Goal: Information Seeking & Learning: Learn about a topic

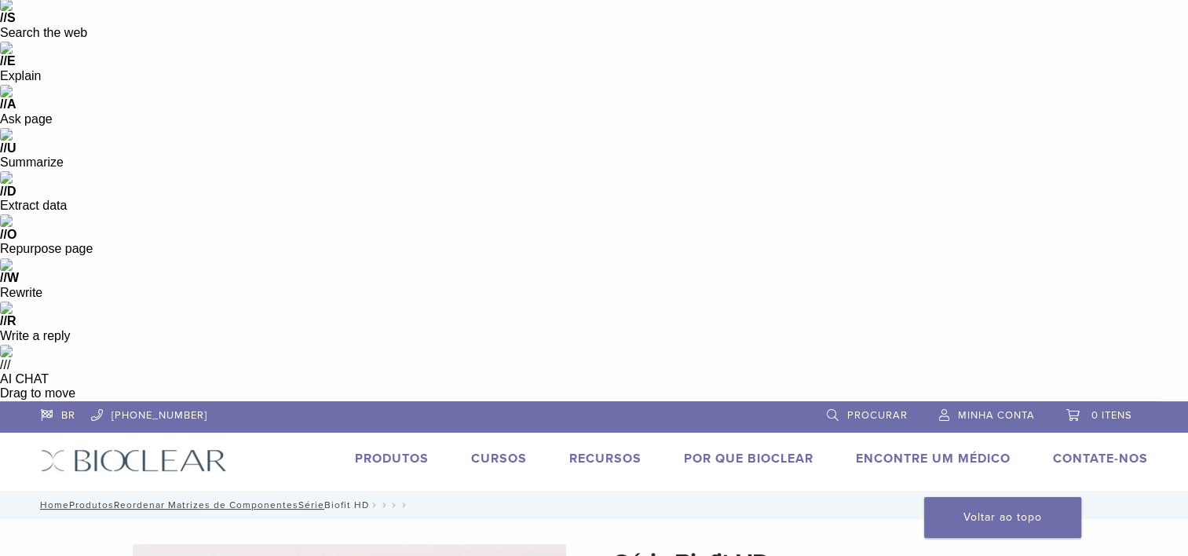
scroll to position [110, 0]
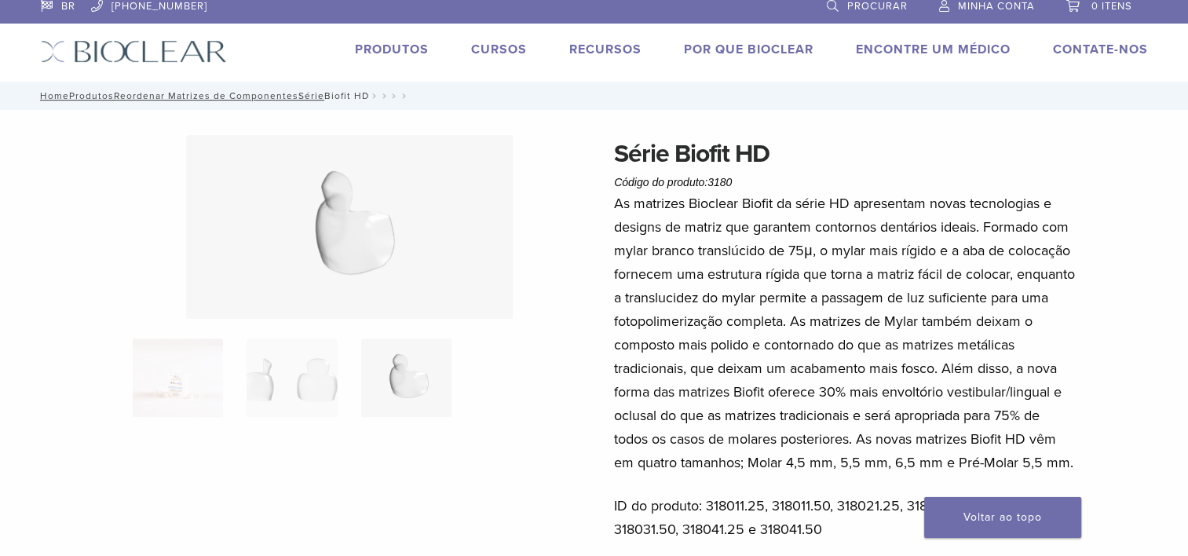
scroll to position [516, 0]
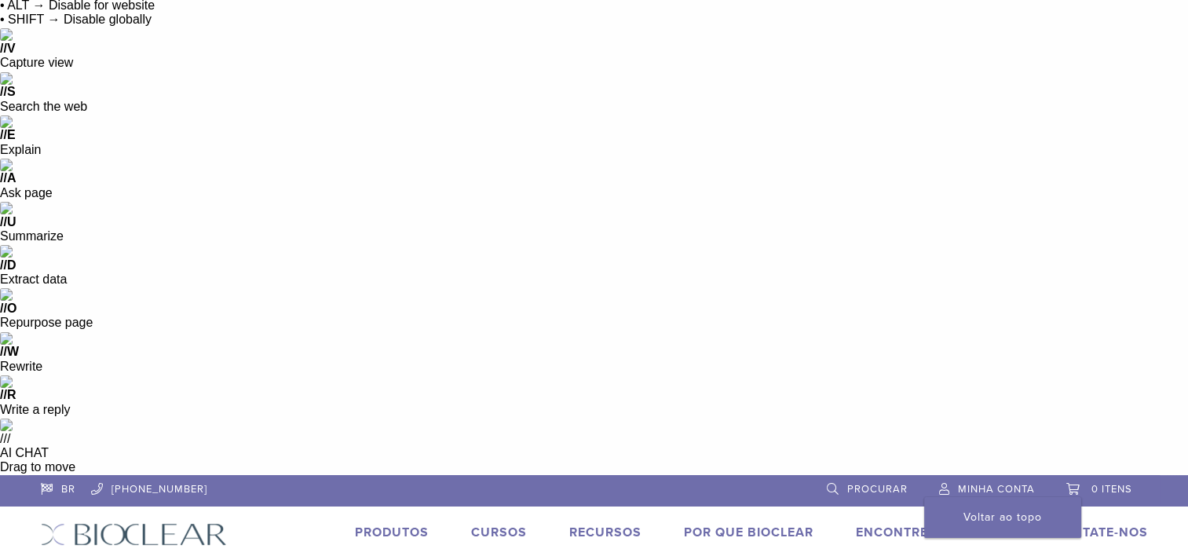
scroll to position [0, 0]
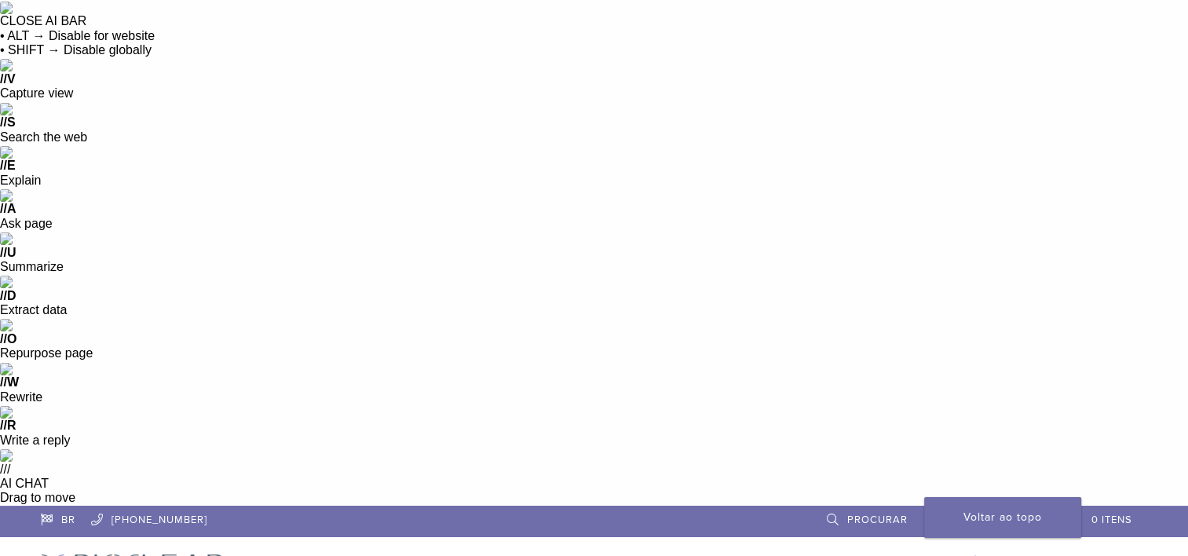
click at [757, 555] on link "Por que Bioclear" at bounding box center [749, 563] width 130 height 16
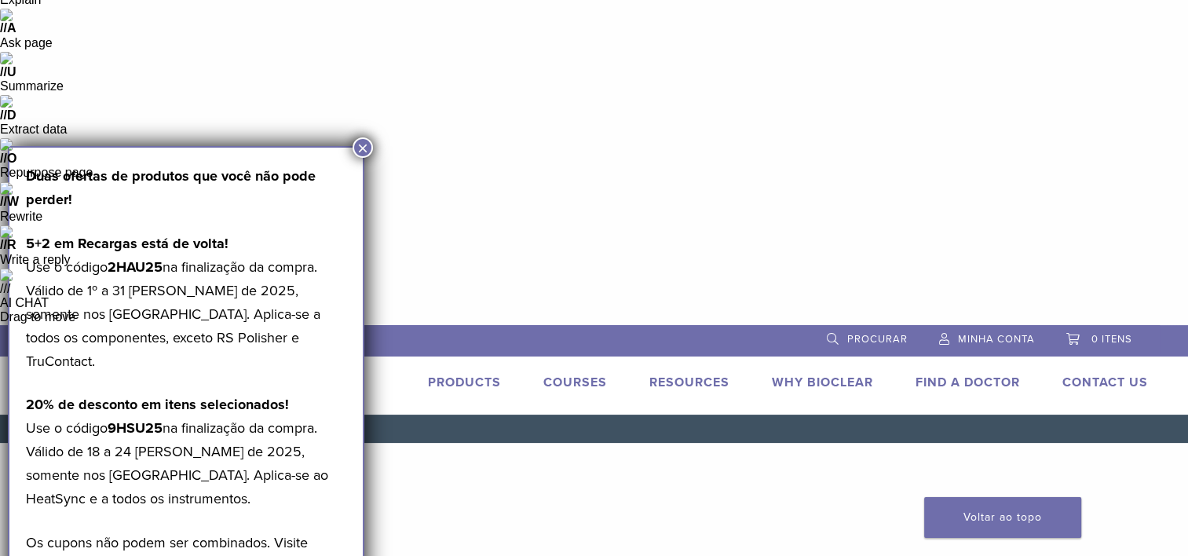
scroll to position [187, 0]
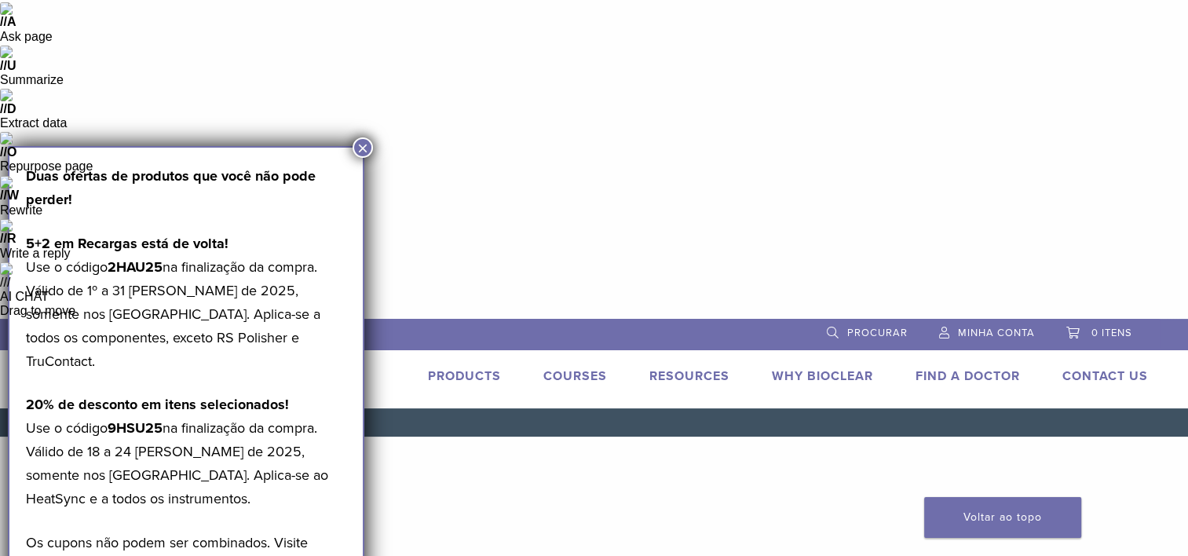
click at [363, 151] on button "×" at bounding box center [362, 147] width 20 height 20
